Goal: Task Accomplishment & Management: Manage account settings

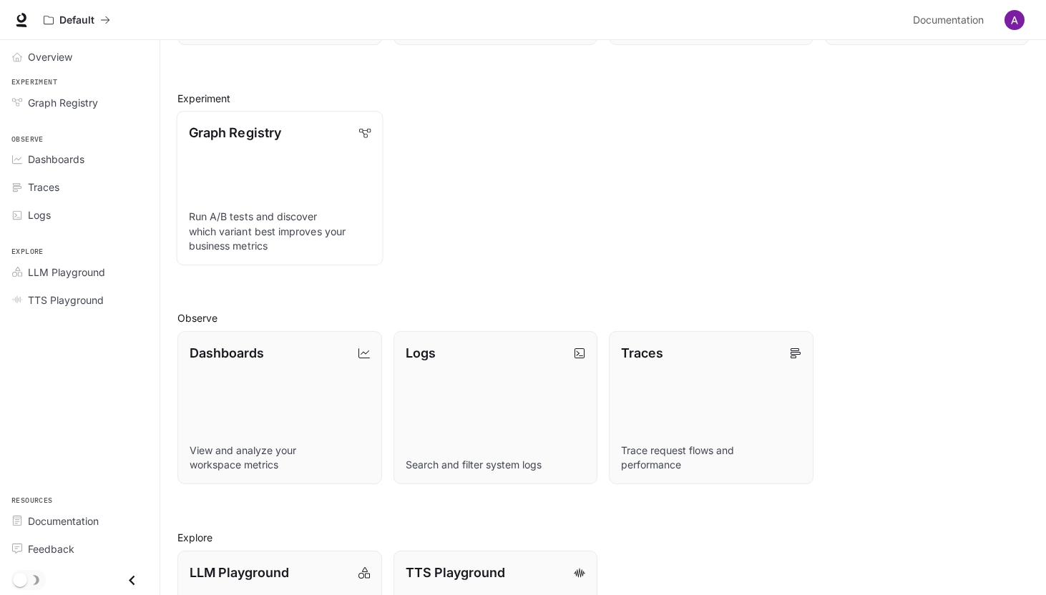
scroll to position [243, 0]
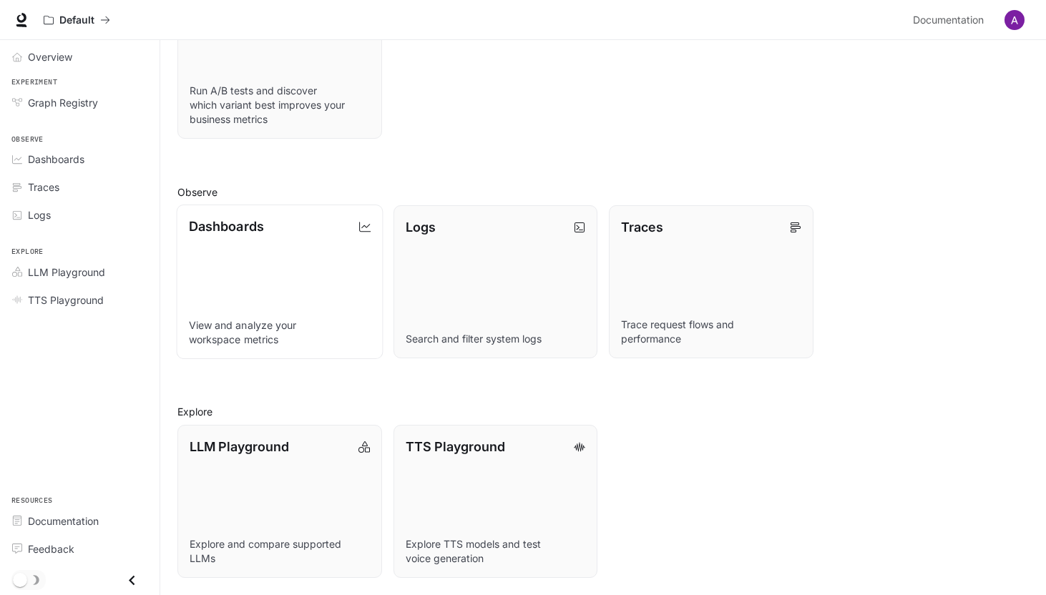
click at [271, 252] on link "Dashboards View and analyze your workspace metrics" at bounding box center [280, 282] width 206 height 155
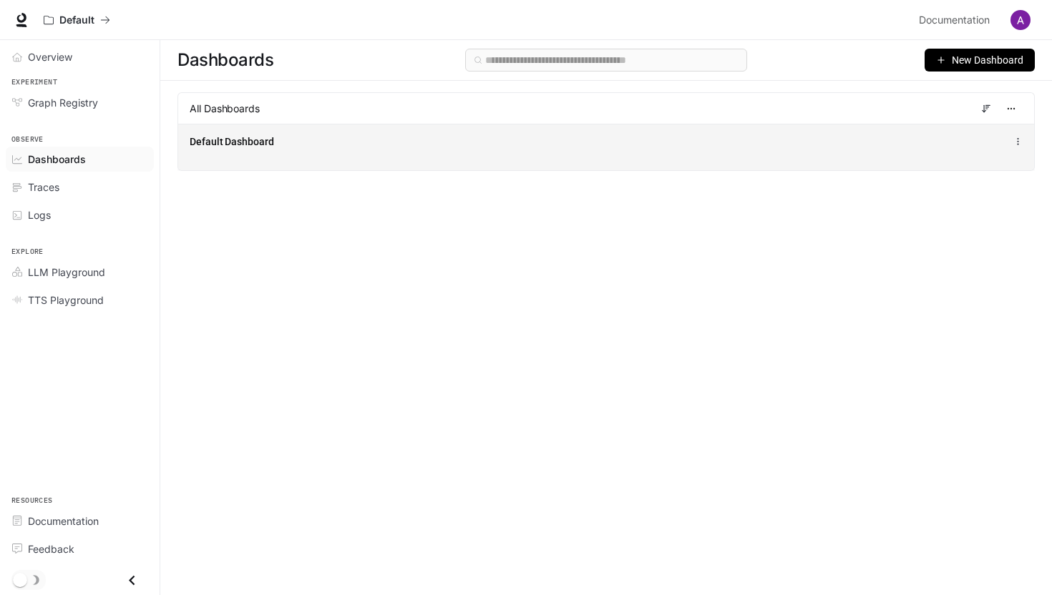
click at [258, 129] on div "Default Dashboard" at bounding box center [606, 147] width 856 height 47
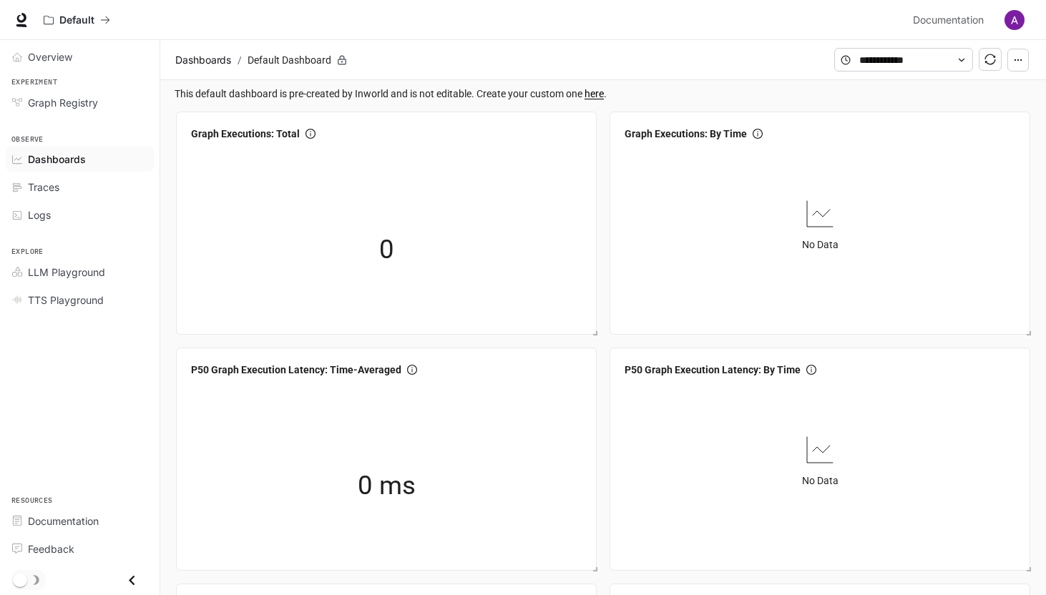
click at [1010, 19] on img "button" at bounding box center [1014, 20] width 20 height 20
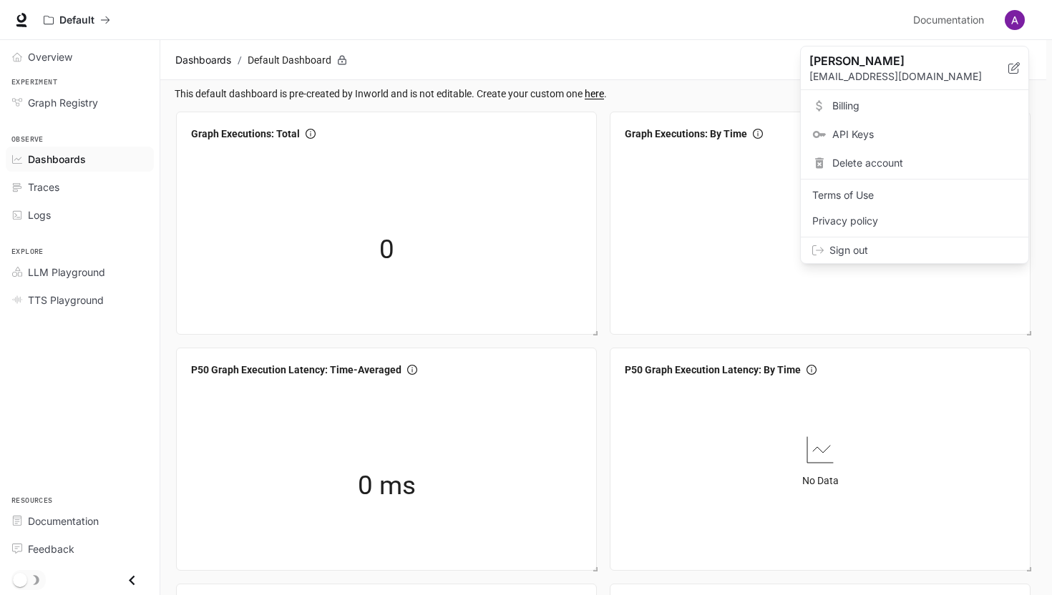
click at [840, 129] on span "API Keys" at bounding box center [924, 134] width 185 height 14
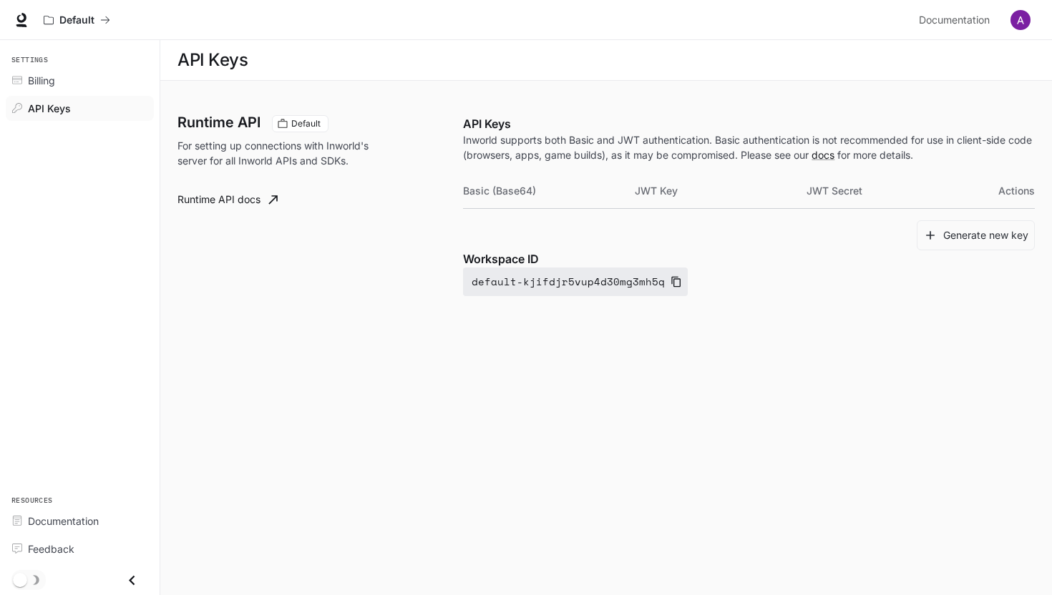
click at [670, 284] on icon "button" at bounding box center [675, 281] width 11 height 11
click at [980, 246] on button "Generate new key" at bounding box center [975, 235] width 118 height 31
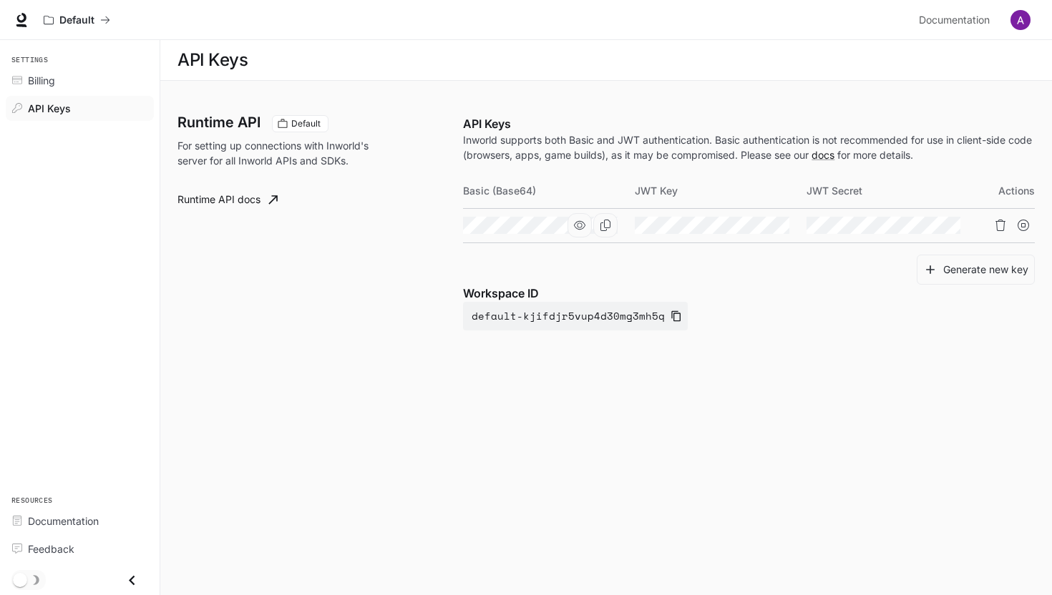
click at [582, 225] on icon "button" at bounding box center [579, 225] width 11 height 11
click at [774, 328] on div "Workspace ID default-kjifdjr5vup4d30mg3mh5q" at bounding box center [749, 308] width 572 height 46
click at [746, 222] on icon "button" at bounding box center [750, 225] width 11 height 11
click at [920, 223] on icon "button" at bounding box center [921, 225] width 11 height 9
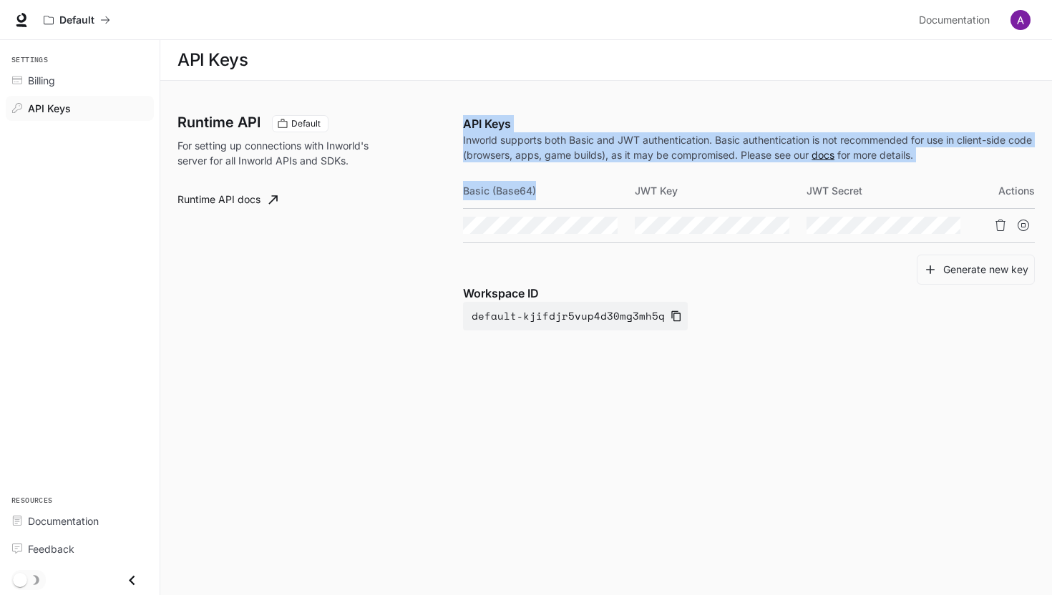
drag, startPoint x: 539, startPoint y: 192, endPoint x: 457, endPoint y: 192, distance: 81.6
click at [457, 192] on div "Runtime API Default For setting up connections with Inworld's server for all In…" at bounding box center [605, 237] width 857 height 278
click at [493, 192] on th "Basic (Base64)" at bounding box center [549, 191] width 172 height 34
drag, startPoint x: 549, startPoint y: 192, endPoint x: 461, endPoint y: 191, distance: 88.0
click at [461, 191] on div "Runtime API Default For setting up connections with Inworld's server for all In…" at bounding box center [605, 237] width 857 height 278
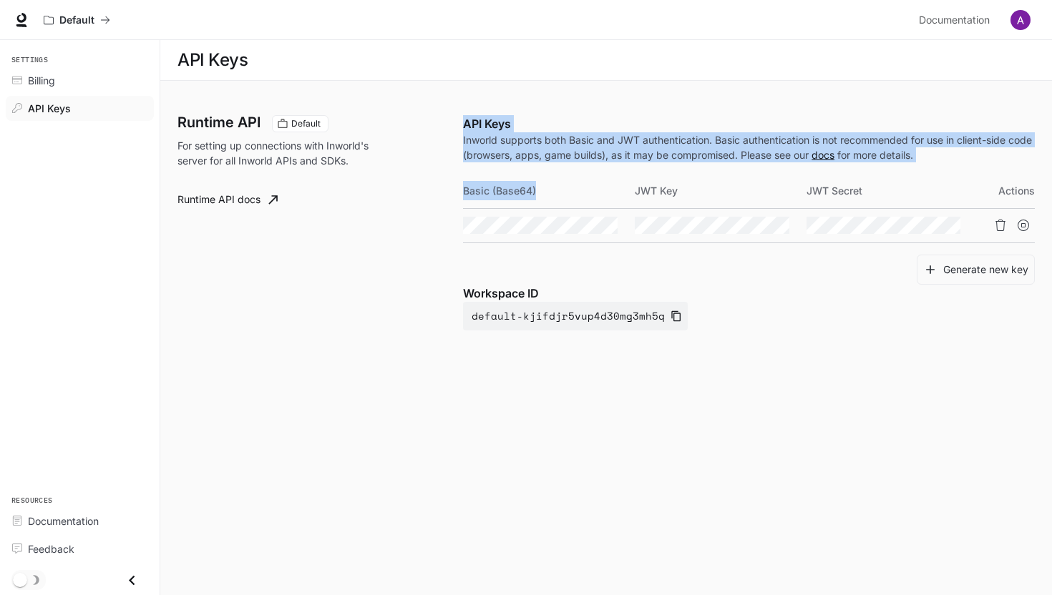
click at [499, 192] on th "Basic (Base64)" at bounding box center [549, 191] width 172 height 34
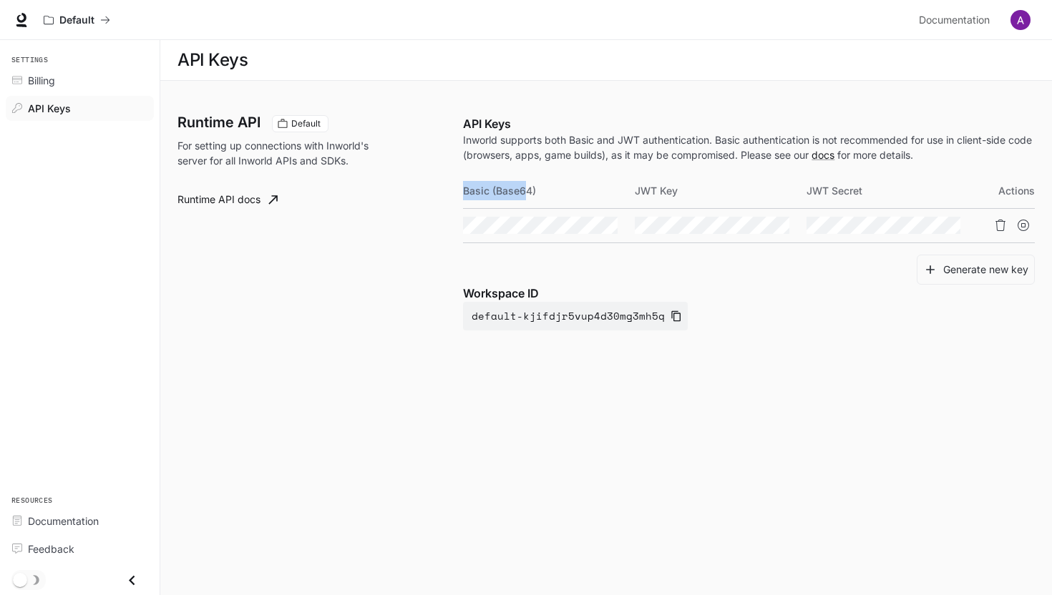
drag, startPoint x: 528, startPoint y: 190, endPoint x: 464, endPoint y: 187, distance: 63.7
click at [464, 187] on th "Basic (Base64)" at bounding box center [549, 191] width 172 height 34
click at [537, 185] on th "Basic (Base64)" at bounding box center [549, 191] width 172 height 34
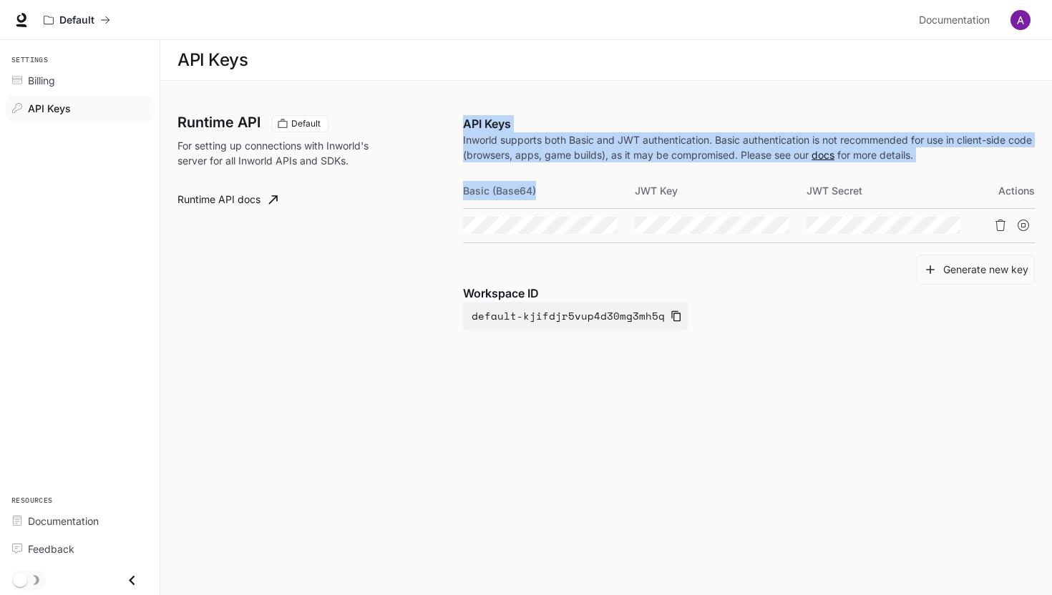
drag, startPoint x: 537, startPoint y: 185, endPoint x: 461, endPoint y: 187, distance: 76.6
click at [461, 187] on div "Runtime API Default For setting up connections with Inworld's server for all In…" at bounding box center [605, 237] width 857 height 278
click at [507, 192] on th "Basic (Base64)" at bounding box center [549, 191] width 172 height 34
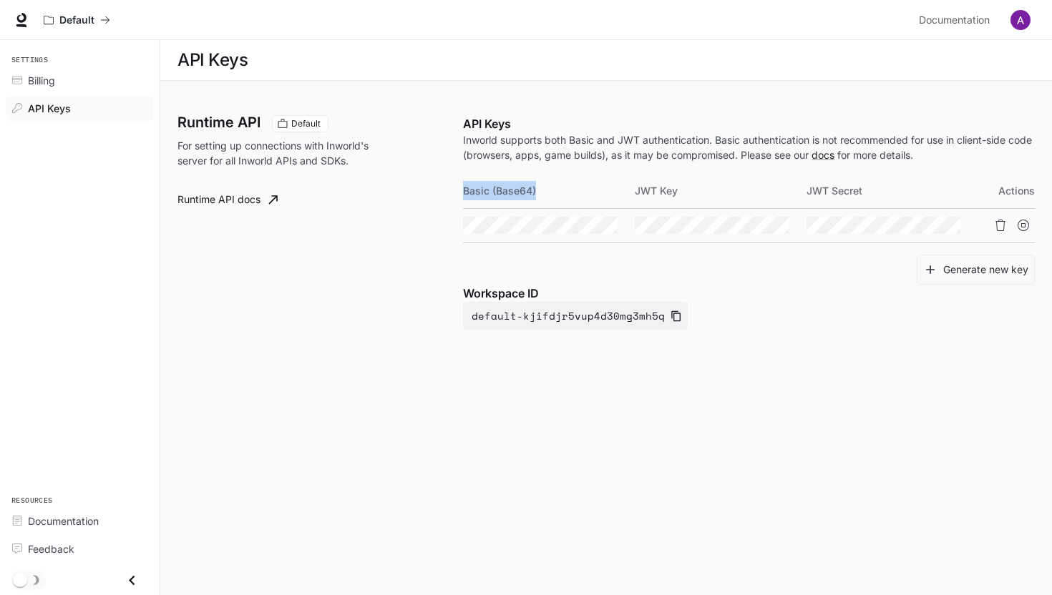
drag, startPoint x: 547, startPoint y: 190, endPoint x: 463, endPoint y: 190, distance: 84.4
click at [463, 190] on th "Basic (Base64)" at bounding box center [549, 191] width 172 height 34
copy th "Basic (Base64)"
click at [617, 253] on div "Basic (Base64) JWT Key JWT Secret Actions" at bounding box center [749, 214] width 572 height 81
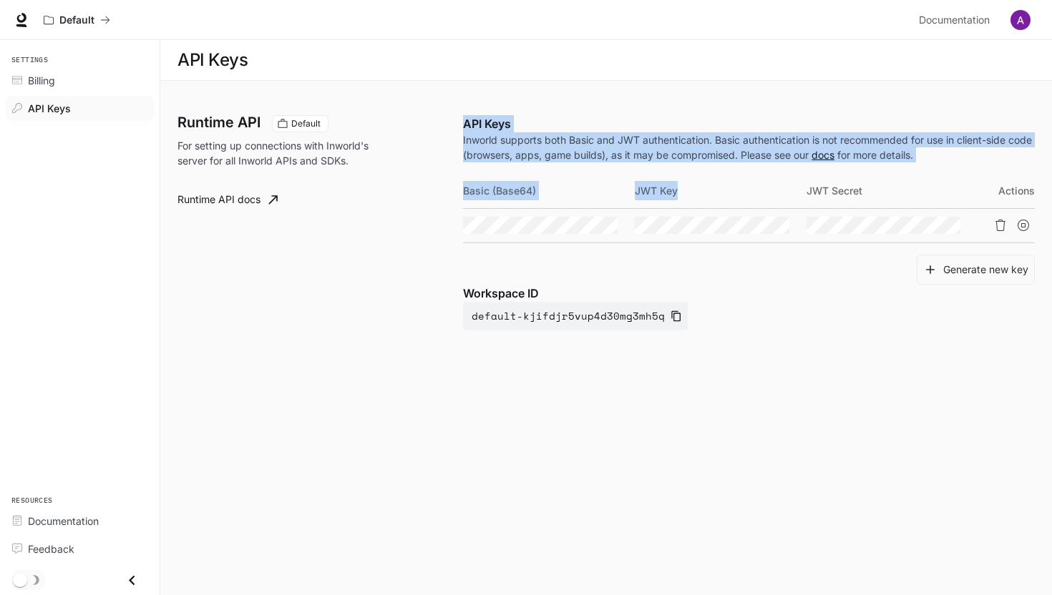
drag, startPoint x: 693, startPoint y: 188, endPoint x: 461, endPoint y: 193, distance: 231.1
click at [461, 193] on div "Runtime API Default For setting up connections with Inworld's server for all In…" at bounding box center [605, 237] width 857 height 278
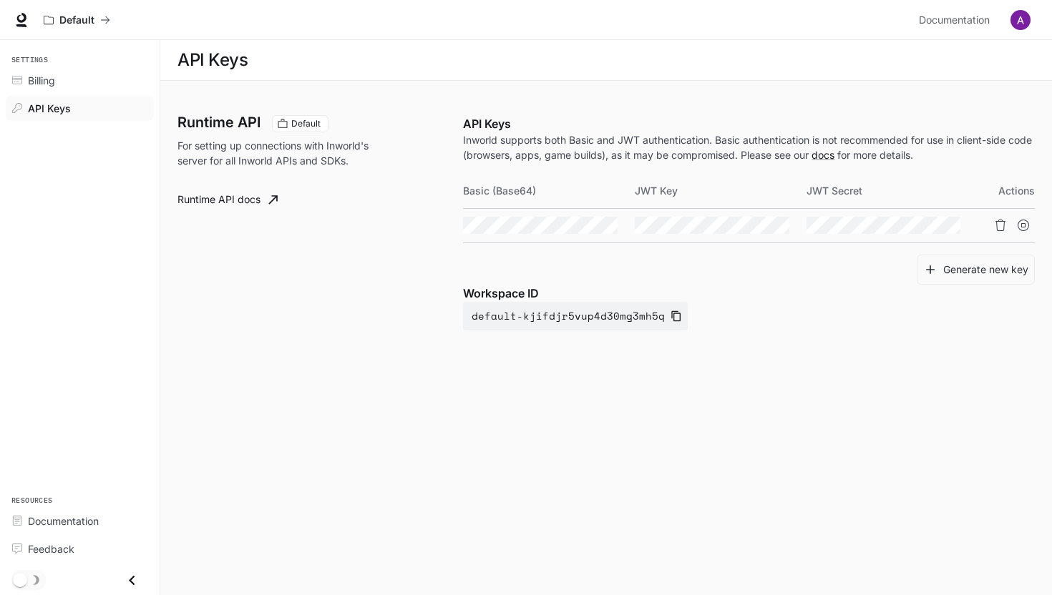
click at [461, 193] on div "Runtime API Default For setting up connections with Inworld's server for all In…" at bounding box center [319, 222] width 285 height 215
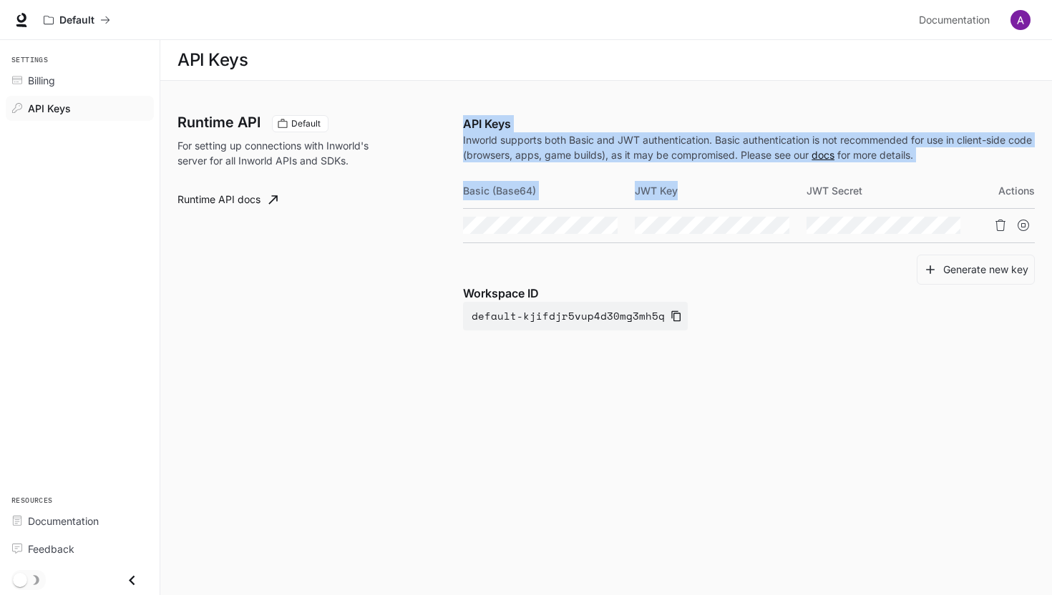
drag, startPoint x: 705, startPoint y: 182, endPoint x: 464, endPoint y: 124, distance: 248.1
click at [464, 124] on div "API Keys Inworld supports both Basic and JWT authentication. Basic authenticati…" at bounding box center [749, 222] width 572 height 215
copy div "API Keys Inworld supports both Basic and JWT authentication. Basic authenticati…"
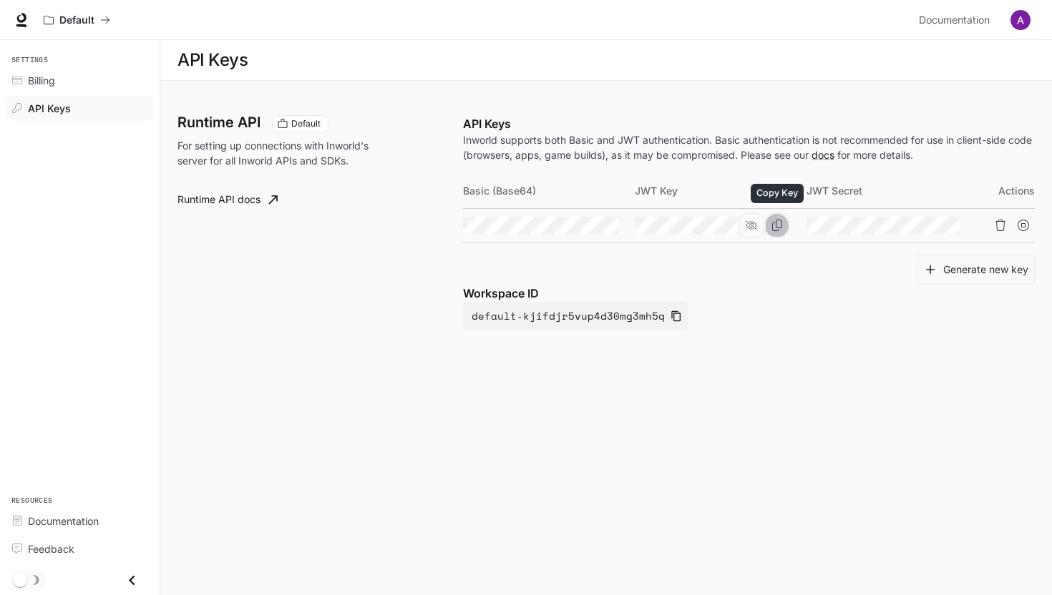
click at [781, 227] on icon "Copy Key" at bounding box center [776, 225] width 11 height 11
drag, startPoint x: 688, startPoint y: 195, endPoint x: 629, endPoint y: 195, distance: 58.7
click at [629, 195] on tr "Basic (Base64) JWT Key JWT Secret Actions" at bounding box center [749, 191] width 572 height 34
copy tr "JWT Key"
click at [633, 280] on div "Generate new key" at bounding box center [749, 270] width 572 height 31
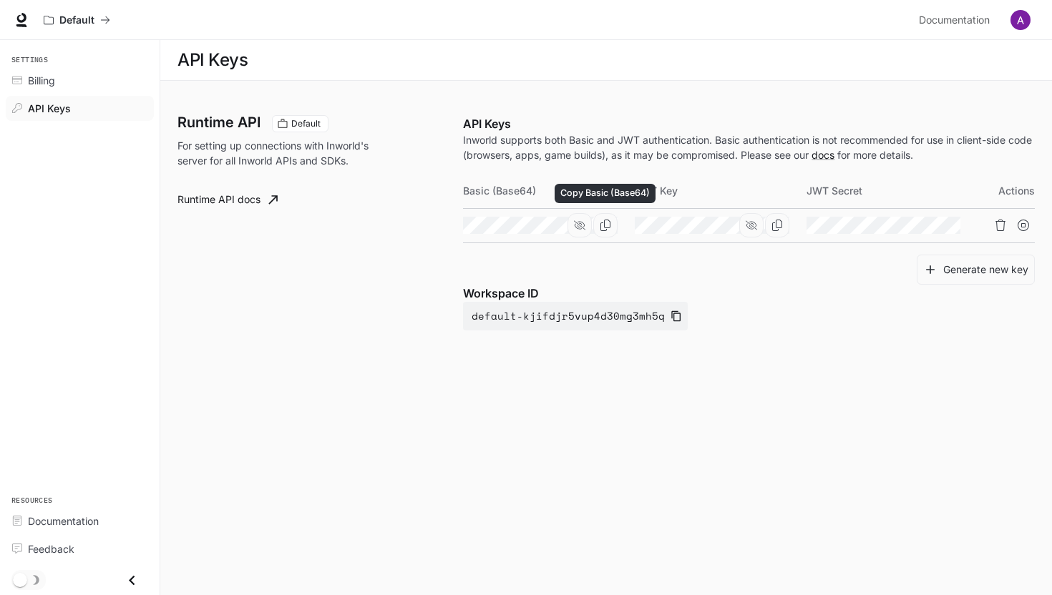
click at [604, 225] on icon "Copy Basic (Base64)" at bounding box center [605, 225] width 10 height 11
click at [584, 227] on icon "button" at bounding box center [579, 225] width 11 height 11
click at [584, 227] on icon "button" at bounding box center [579, 225] width 11 height 9
click at [0, 0] on button "Copy Basic (Base64)" at bounding box center [0, 0] width 0 height 0
click at [599, 270] on div "Generate new key" at bounding box center [749, 270] width 572 height 31
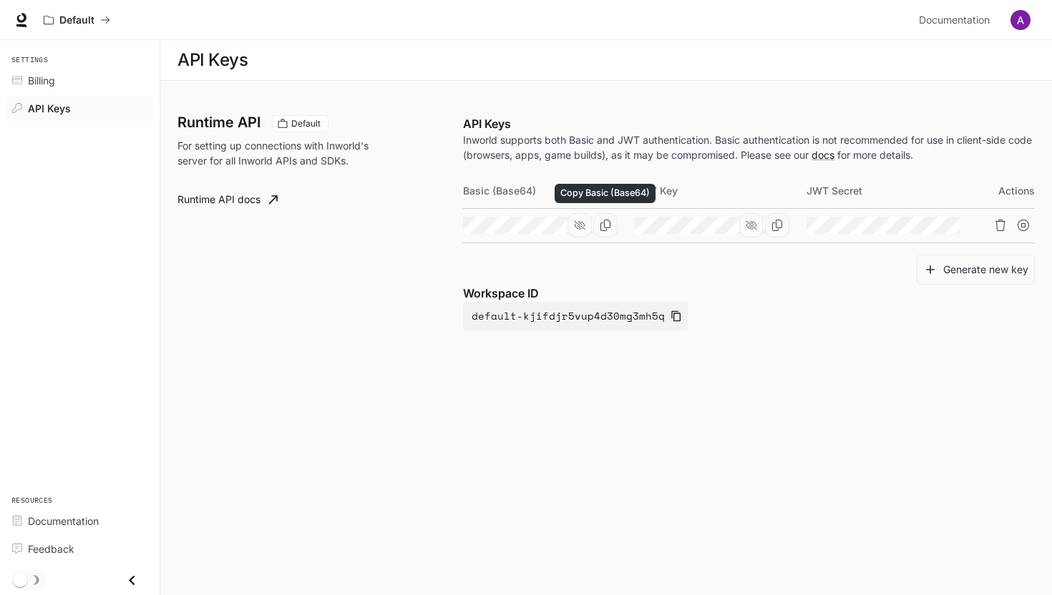
click at [605, 230] on icon "Copy Basic (Base64)" at bounding box center [605, 225] width 10 height 11
click at [777, 225] on icon "Copy Key" at bounding box center [776, 225] width 11 height 11
click at [660, 193] on th "JWT Key" at bounding box center [721, 191] width 172 height 34
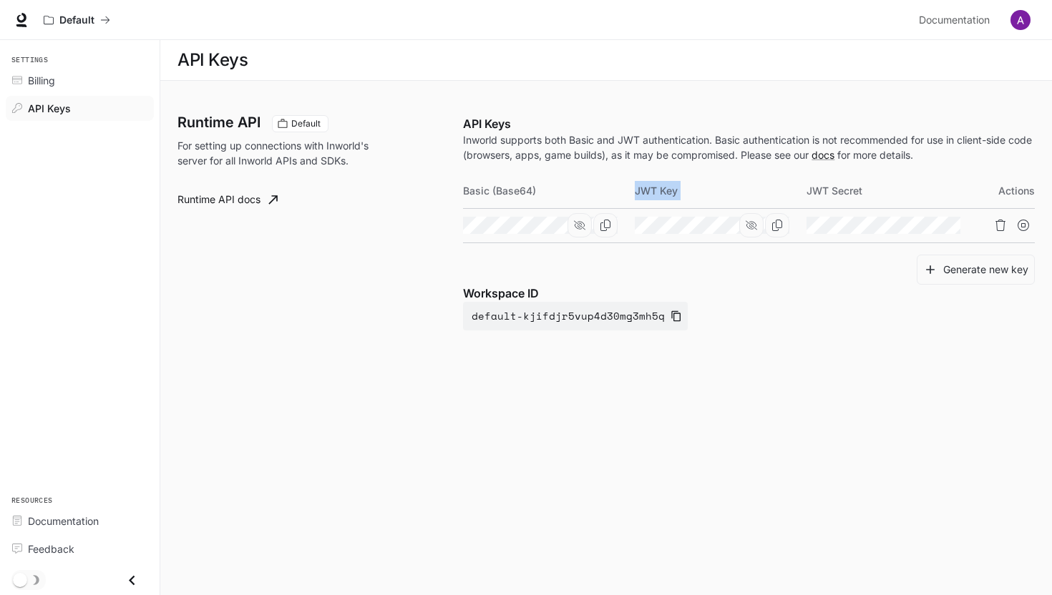
copy th "JWT Key"
click at [741, 313] on div "Workspace ID default-kjifdjr5vup4d30mg3mh5q" at bounding box center [749, 308] width 572 height 46
click at [612, 225] on button "Copy Basic (Base64)" at bounding box center [605, 225] width 24 height 24
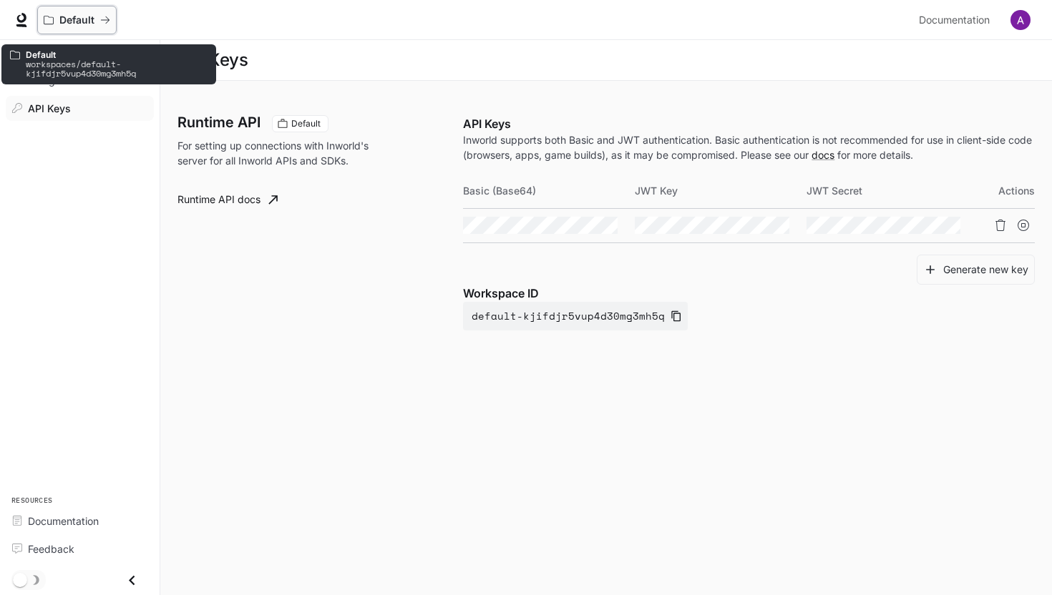
click at [59, 20] on p "Default" at bounding box center [76, 20] width 35 height 12
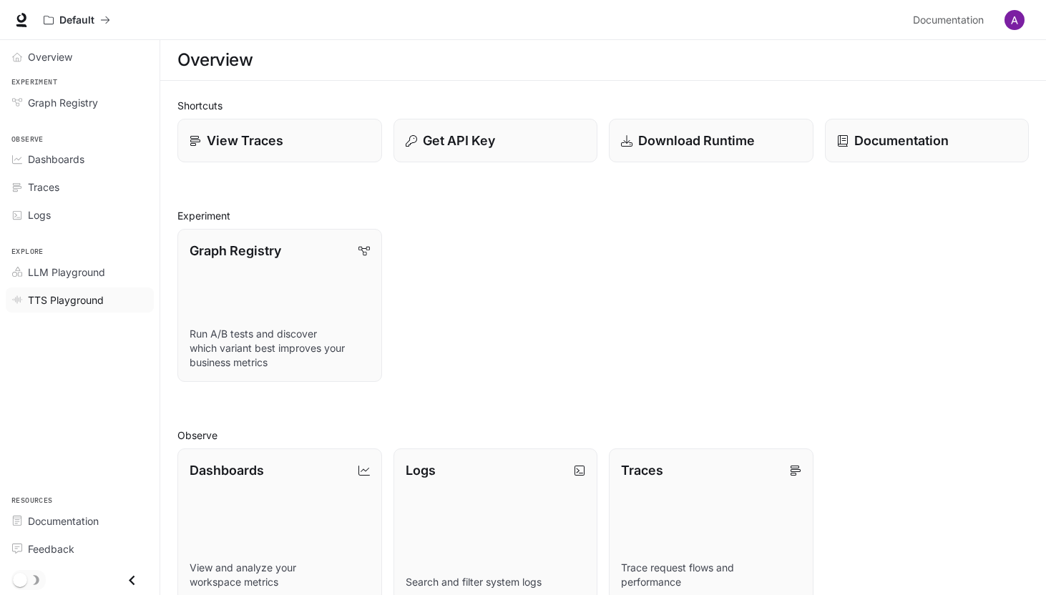
click at [64, 308] on link "TTS Playground" at bounding box center [80, 300] width 148 height 25
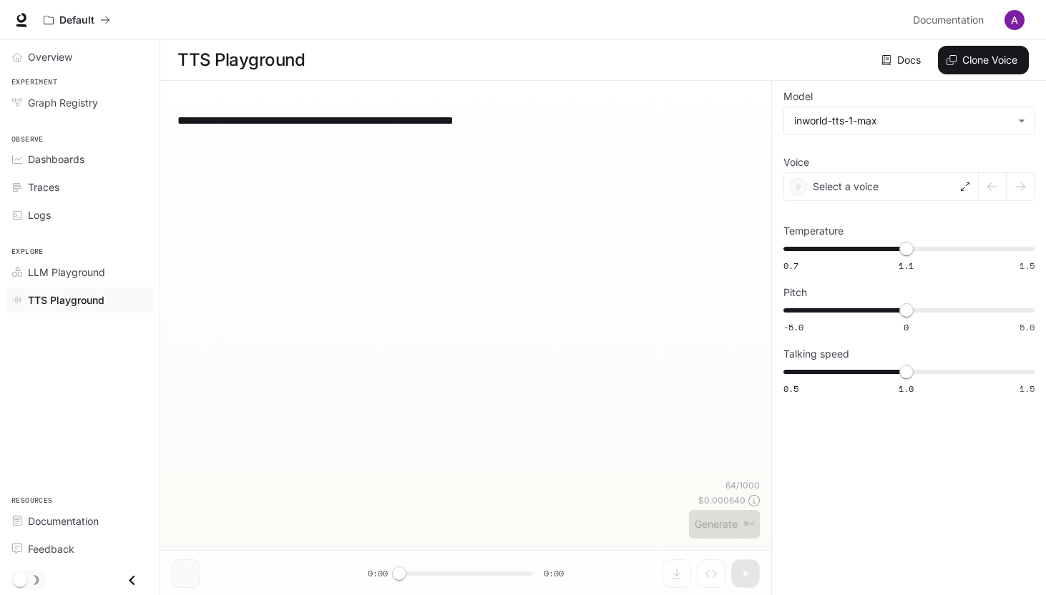
scroll to position [1, 0]
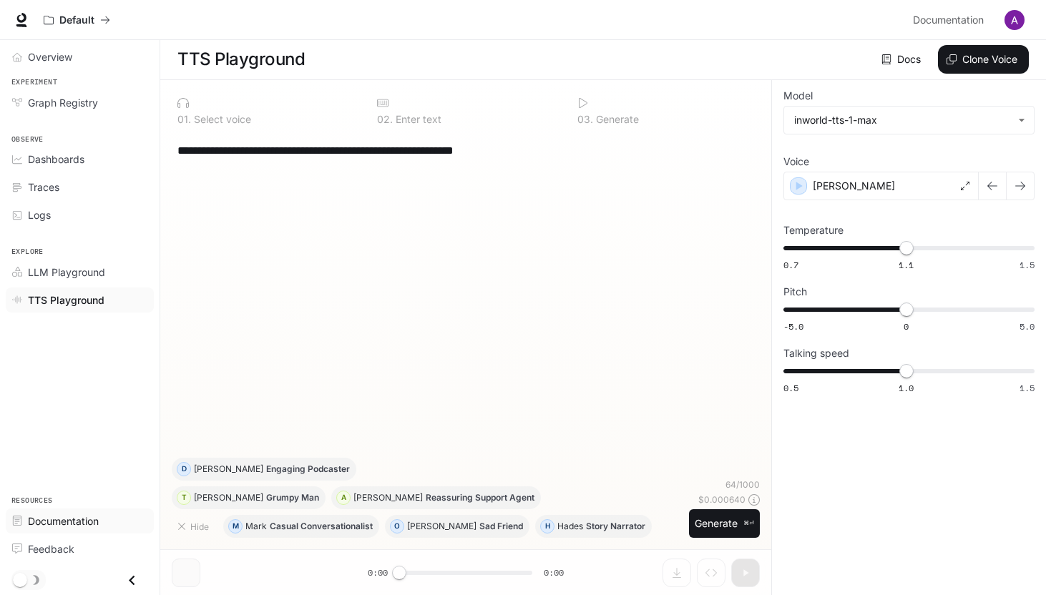
click at [54, 522] on span "Documentation" at bounding box center [63, 521] width 71 height 15
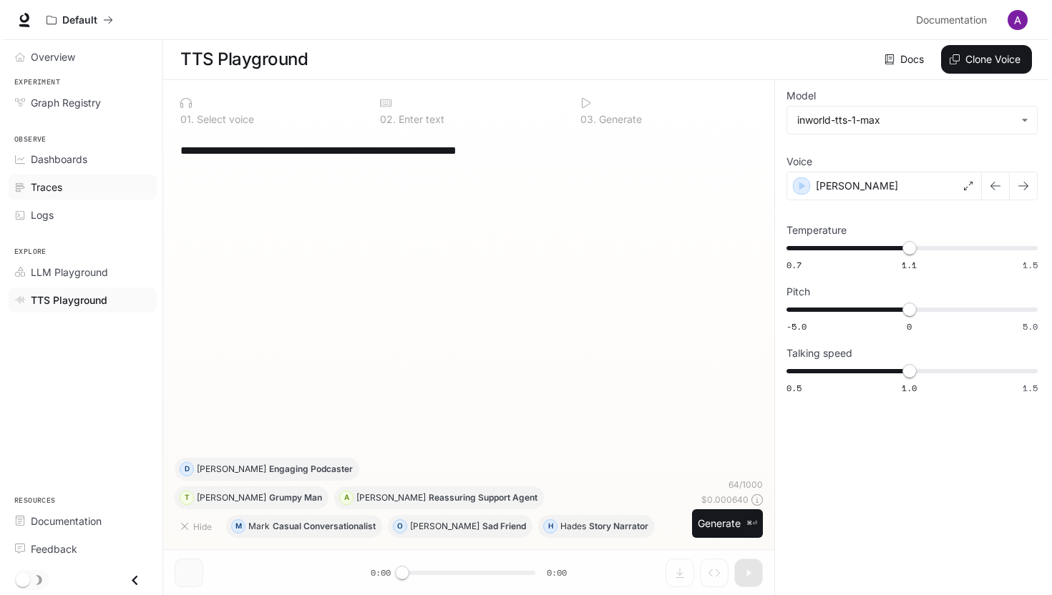
scroll to position [0, 0]
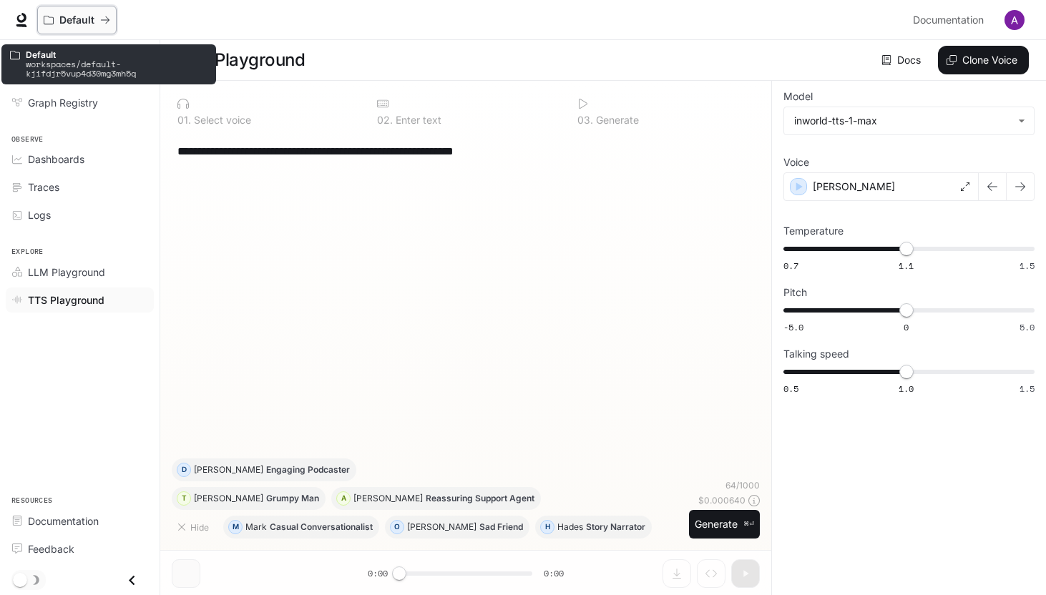
click at [72, 18] on p "Default" at bounding box center [76, 20] width 35 height 12
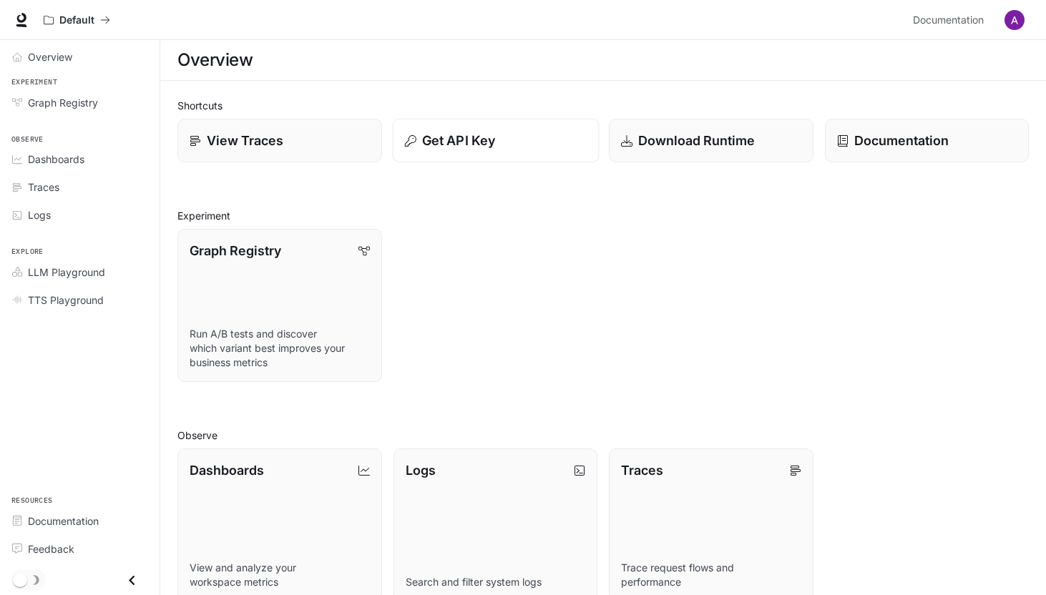
click at [471, 128] on button "Get API Key" at bounding box center [495, 141] width 206 height 44
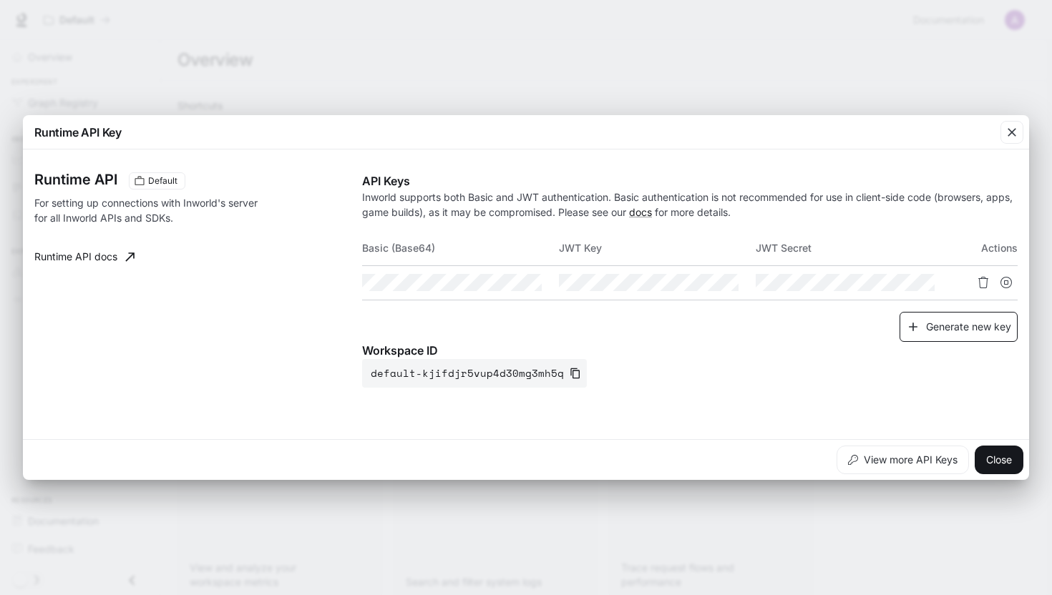
click at [929, 326] on button "Generate new key" at bounding box center [958, 327] width 118 height 31
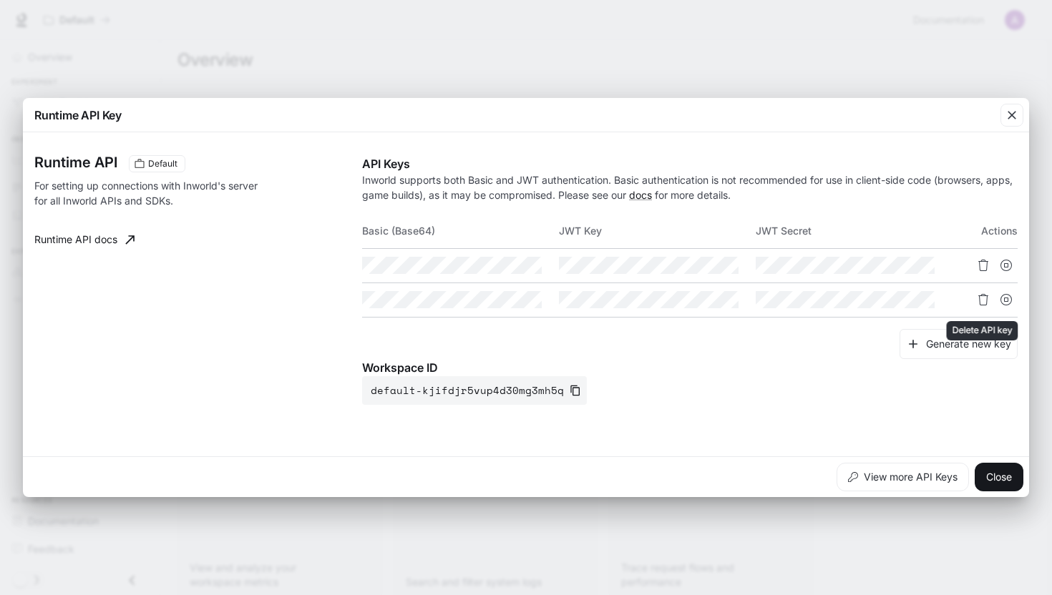
click at [984, 291] on button "Delete API key" at bounding box center [983, 299] width 23 height 23
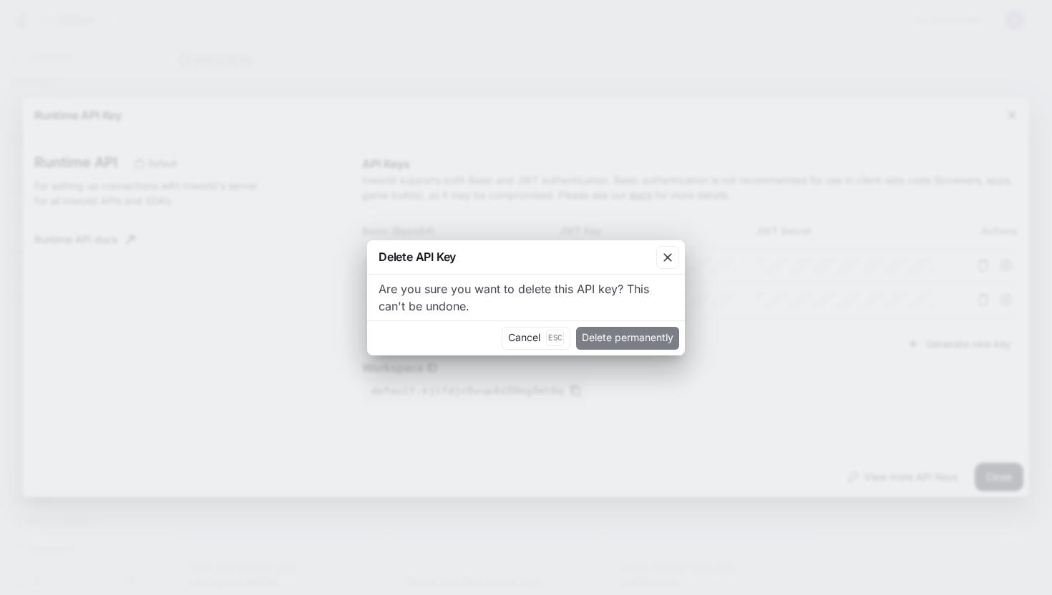
click at [610, 337] on button "Delete permanently" at bounding box center [627, 338] width 103 height 23
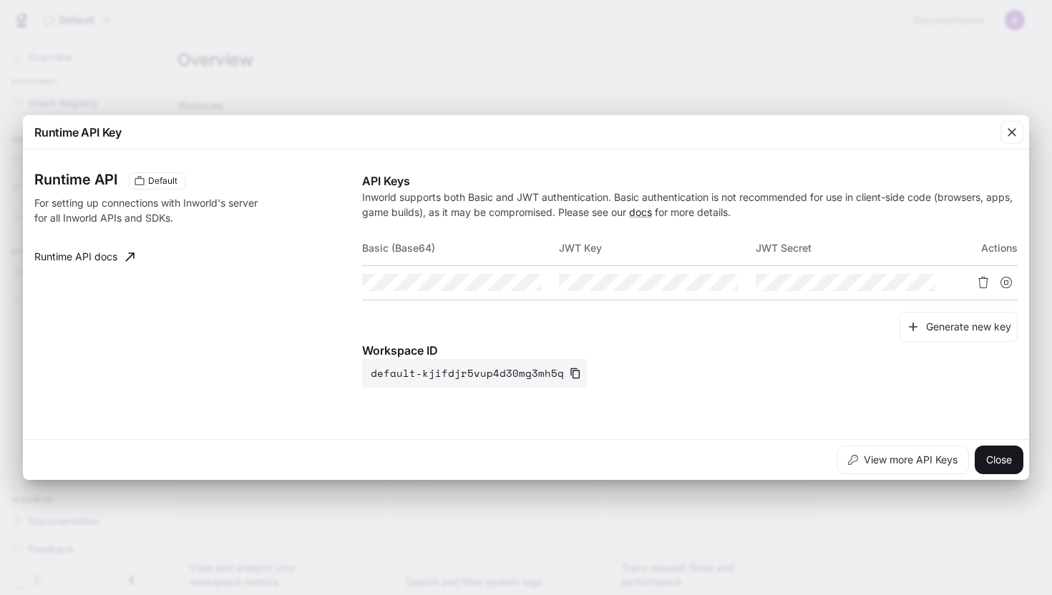
click at [592, 247] on th "JWT Key" at bounding box center [657, 248] width 197 height 34
click at [647, 303] on div "Basic (Base64) JWT Key JWT Secret Actions" at bounding box center [689, 271] width 655 height 81
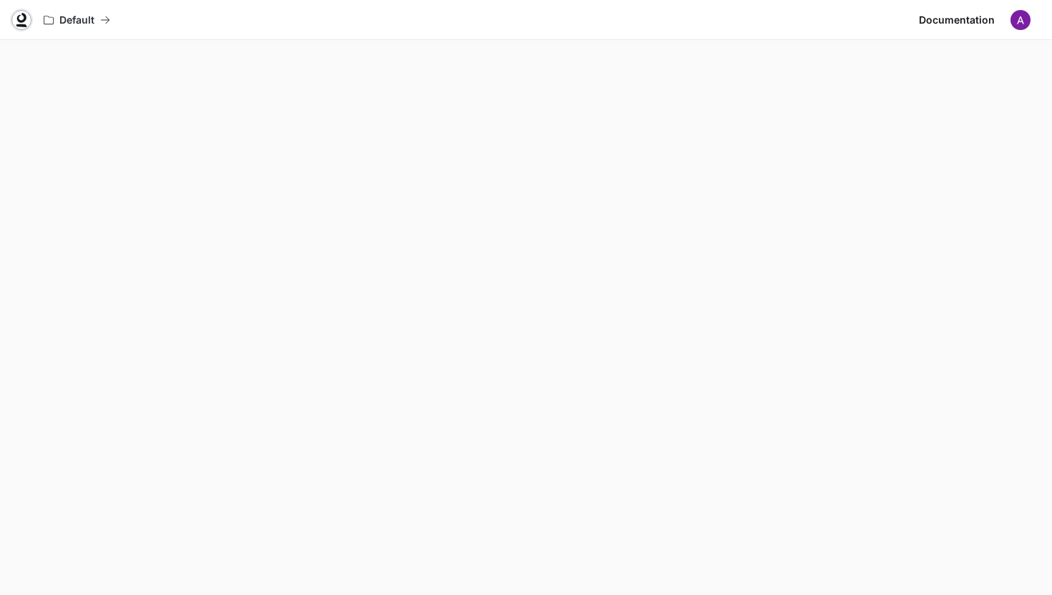
click at [22, 18] on icon at bounding box center [21, 20] width 14 height 14
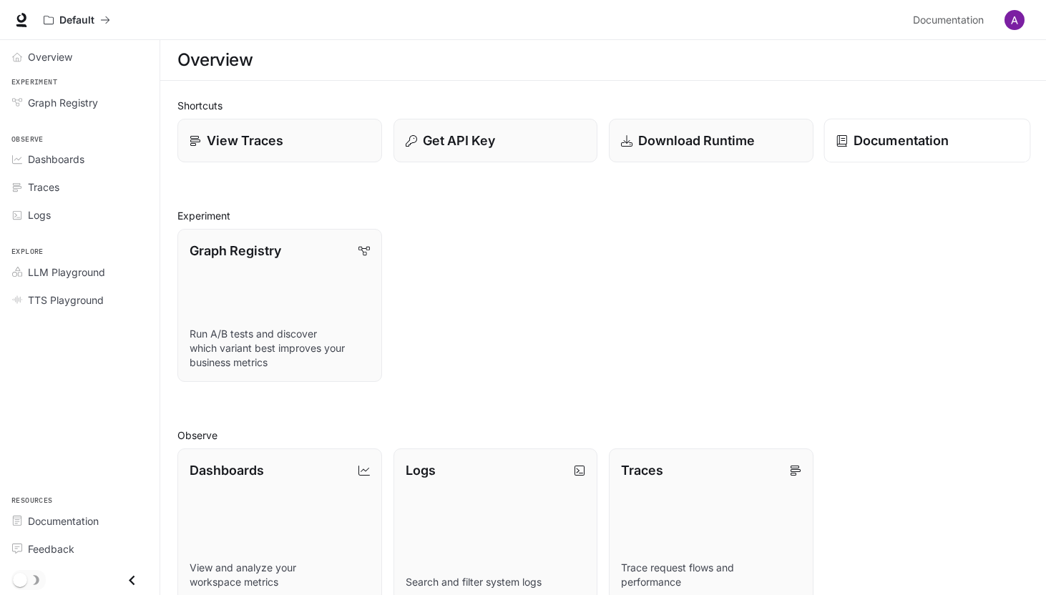
click at [886, 149] on p "Documentation" at bounding box center [900, 140] width 95 height 19
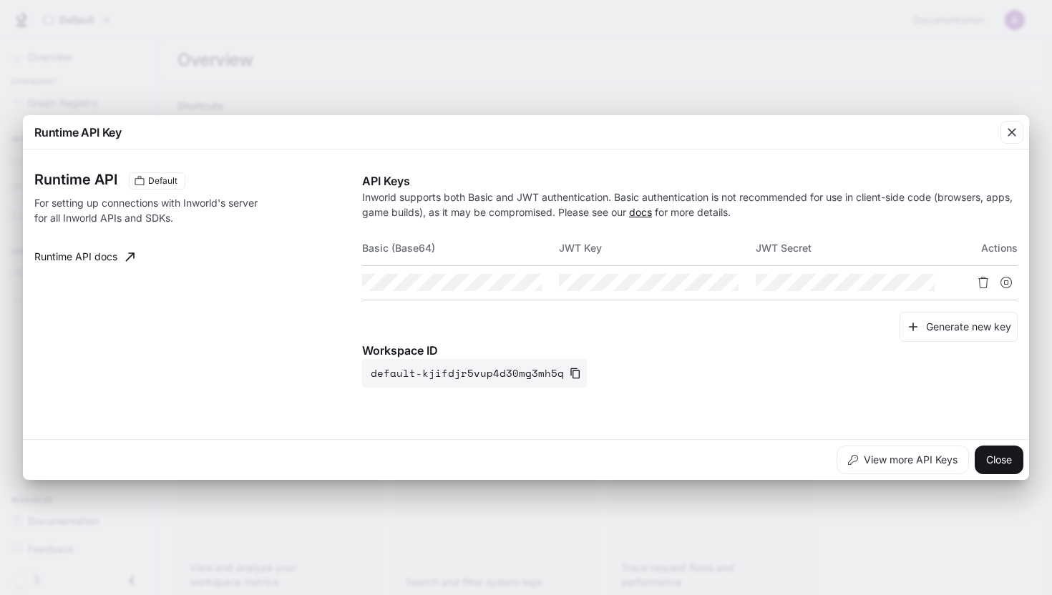
click at [652, 215] on link "docs" at bounding box center [640, 212] width 23 height 12
click at [1007, 127] on icon "button" at bounding box center [1011, 132] width 14 height 14
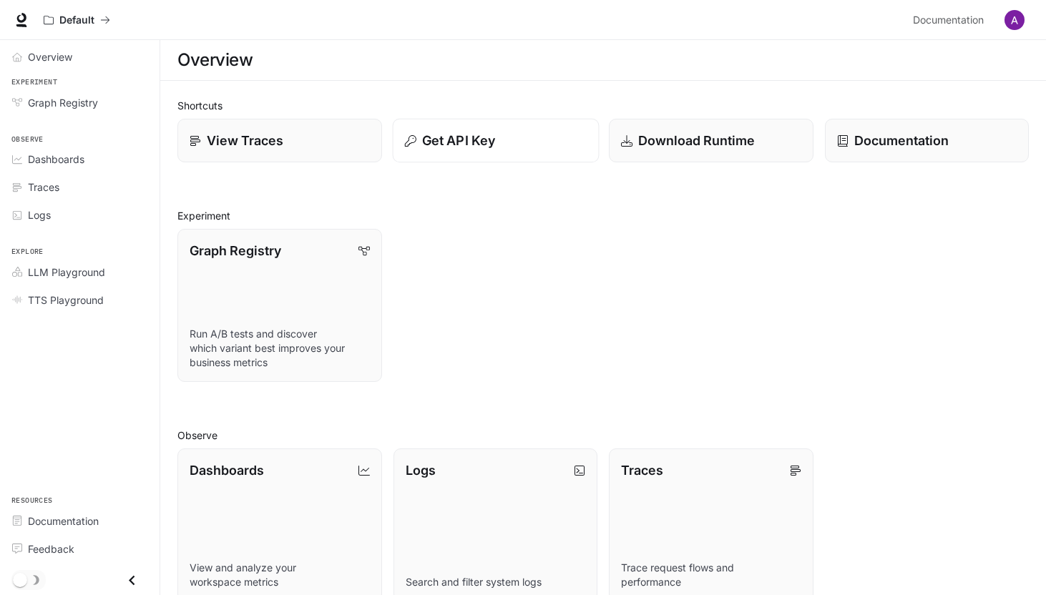
click at [454, 142] on p "Get API Key" at bounding box center [457, 140] width 73 height 19
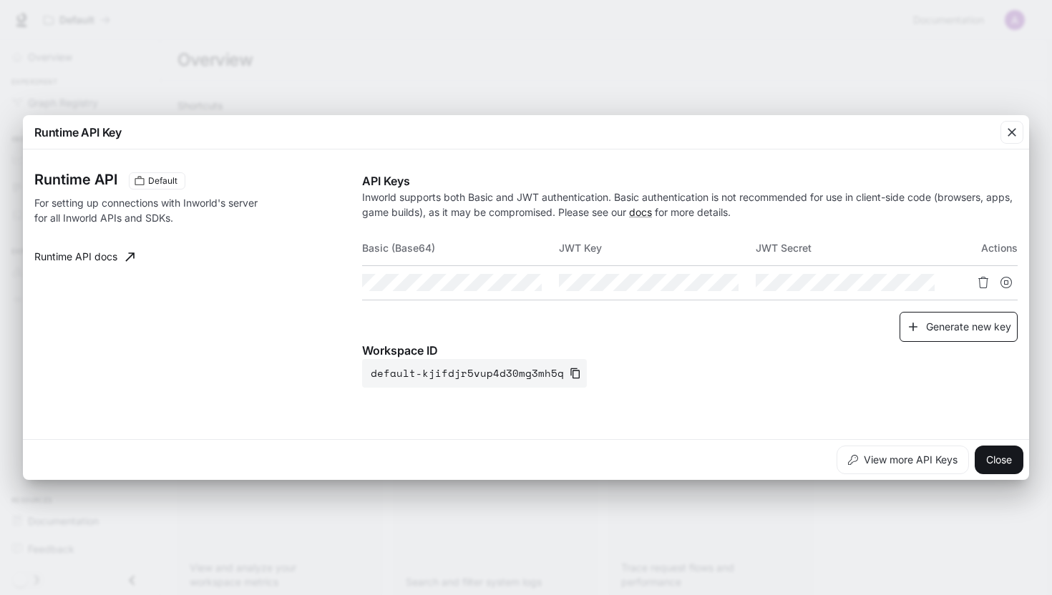
click at [934, 331] on button "Generate new key" at bounding box center [958, 327] width 118 height 31
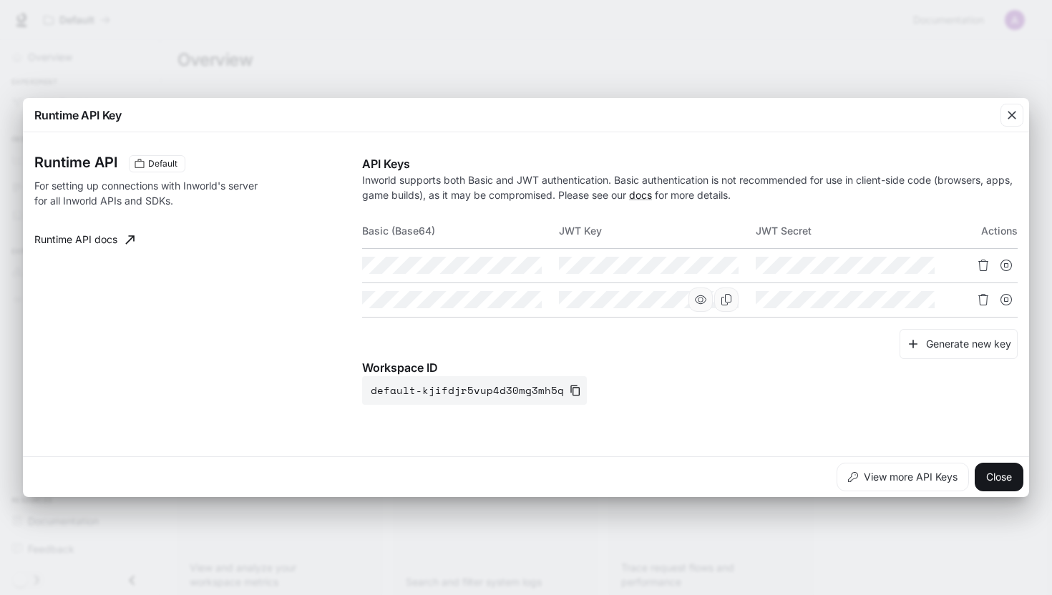
click at [698, 300] on icon "button" at bounding box center [700, 299] width 11 height 11
click at [727, 300] on icon "Copy Key" at bounding box center [725, 299] width 11 height 11
click at [999, 478] on button "Close" at bounding box center [998, 477] width 49 height 29
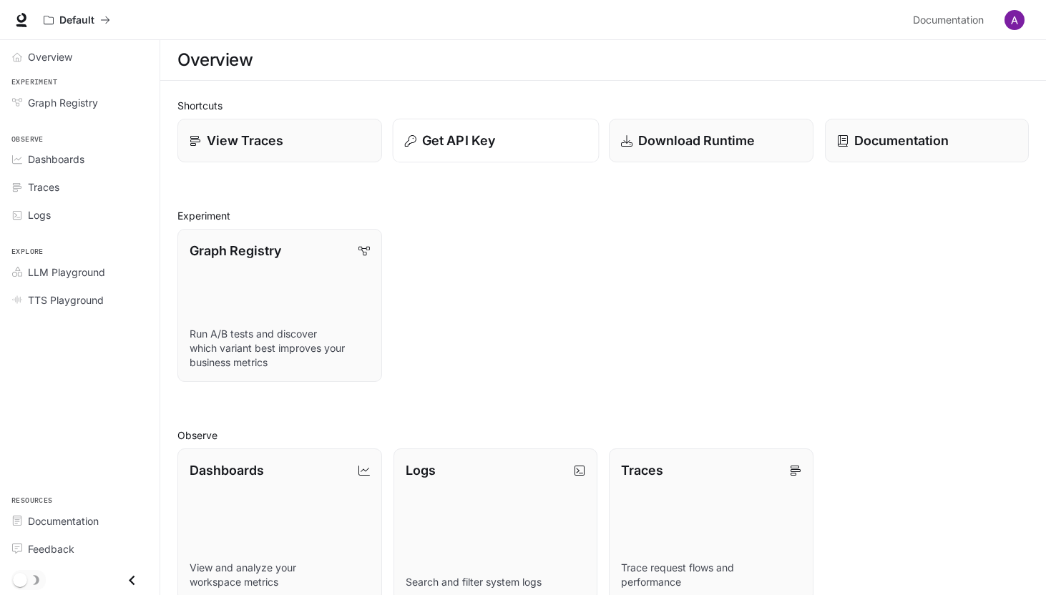
click at [507, 134] on div "Get API Key" at bounding box center [495, 140] width 182 height 19
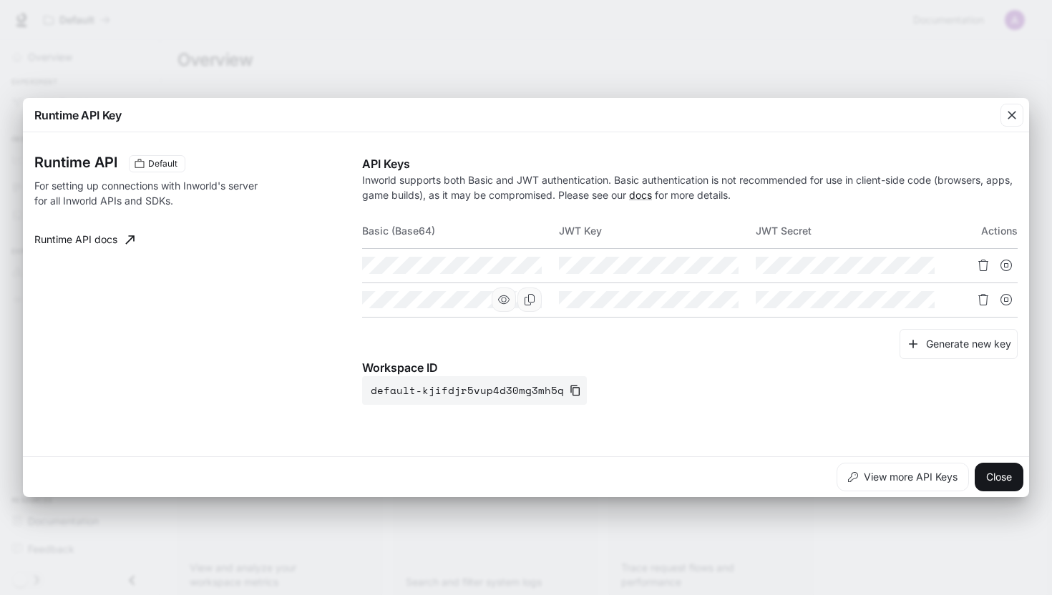
click at [509, 296] on icon "button" at bounding box center [503, 299] width 11 height 11
click at [532, 296] on icon "Copy Basic (Base64)" at bounding box center [529, 299] width 11 height 11
click at [996, 484] on button "Close" at bounding box center [998, 477] width 49 height 29
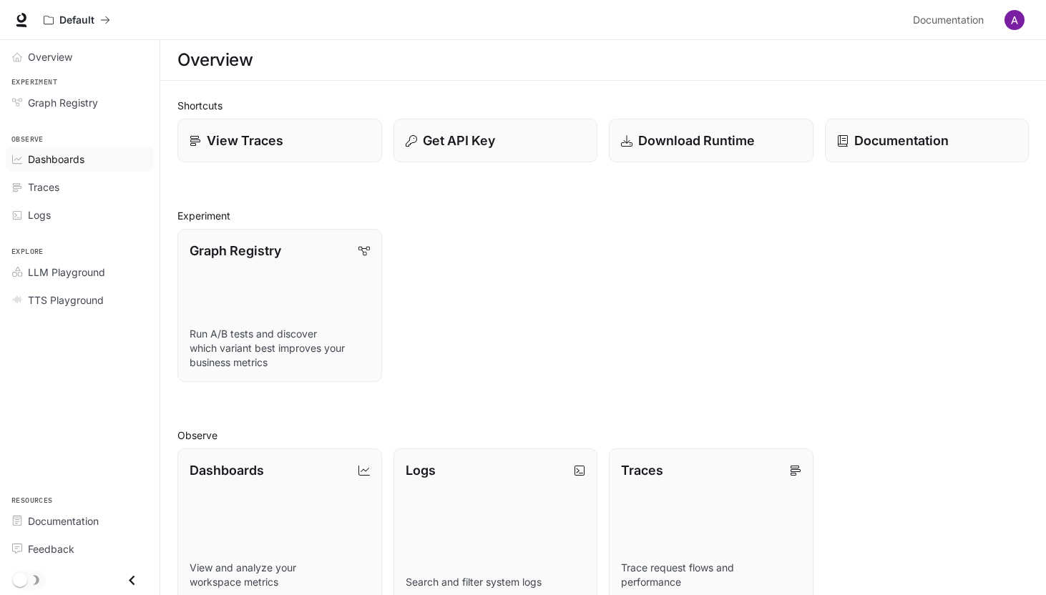
click at [59, 152] on span "Dashboards" at bounding box center [56, 159] width 57 height 15
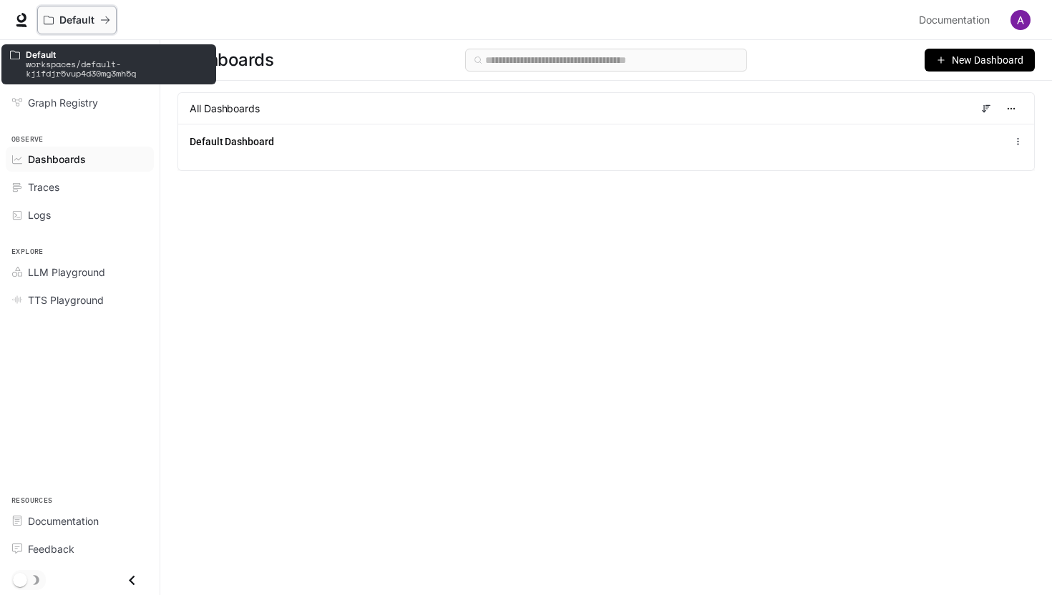
click at [86, 19] on p "Default" at bounding box center [76, 20] width 35 height 12
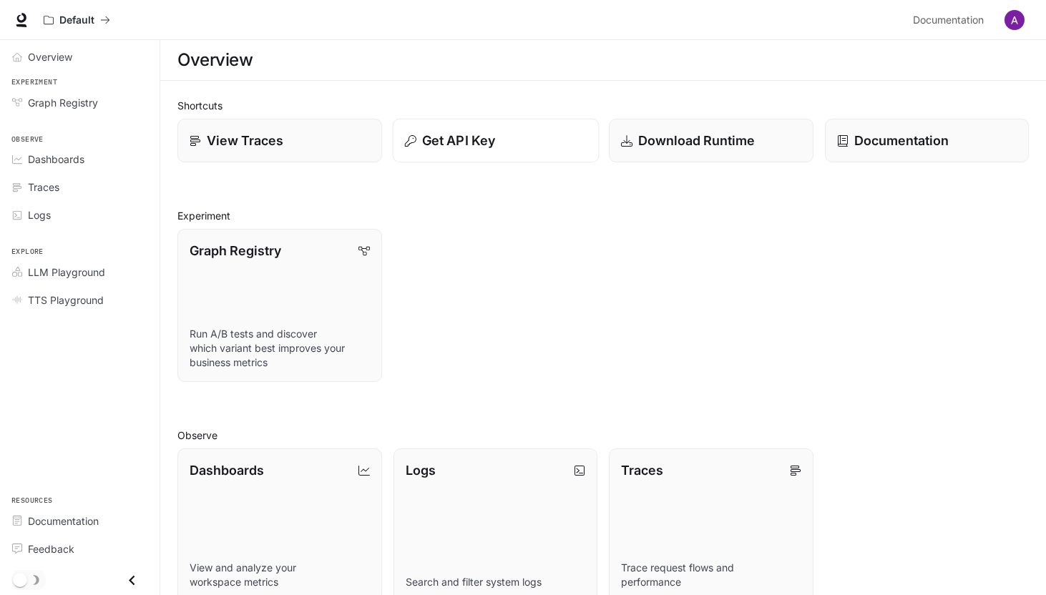
click at [441, 137] on p "Get API Key" at bounding box center [457, 140] width 73 height 19
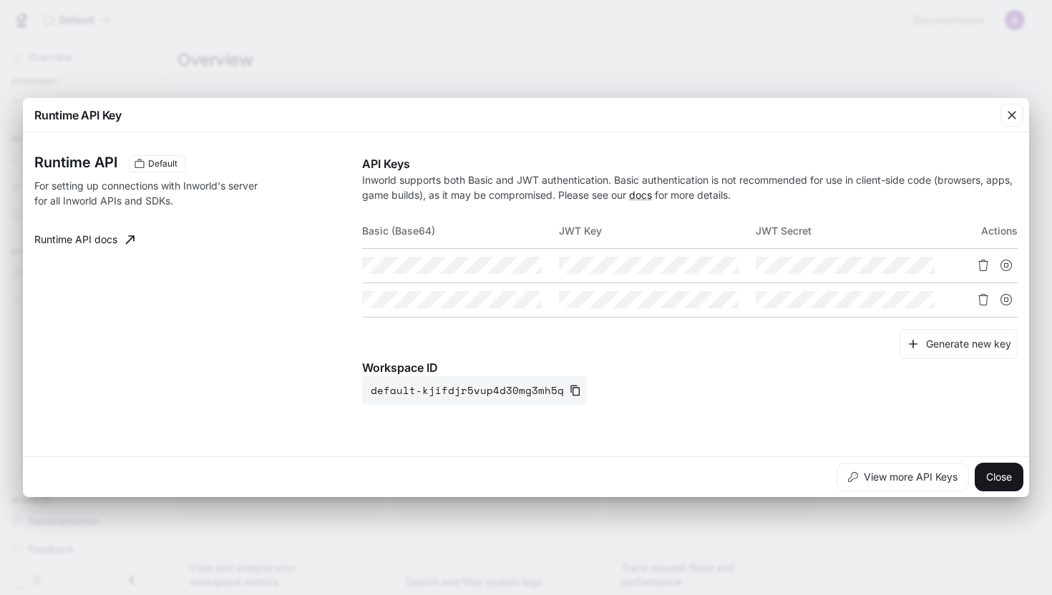
click at [92, 240] on link "Runtime API docs" at bounding box center [85, 239] width 112 height 29
click at [731, 298] on icon "Copy Key" at bounding box center [725, 299] width 11 height 11
